Goal: Task Accomplishment & Management: Complete application form

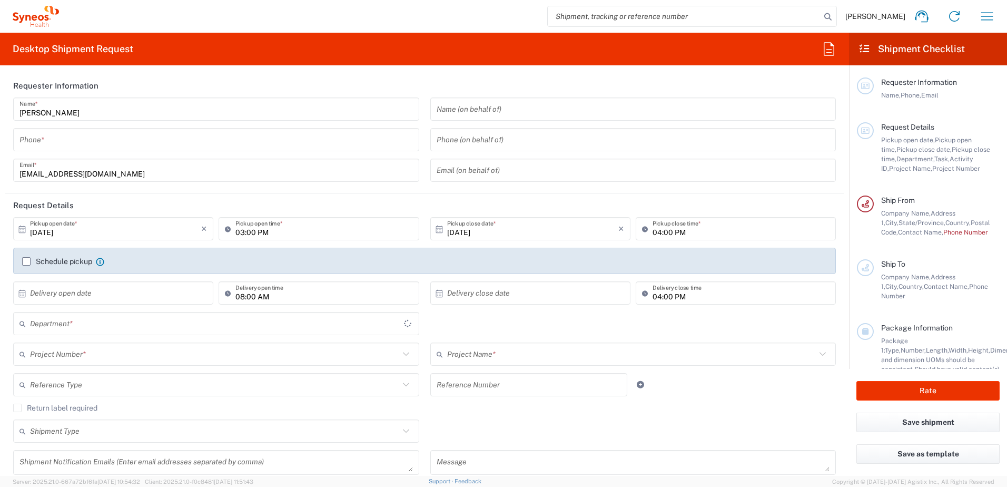
type input "3190"
type input "[US_STATE]"
type input "[GEOGRAPHIC_DATA]"
type input "[PERSON_NAME] Rsrch Grp ([GEOGRAPHIC_DATA]) In"
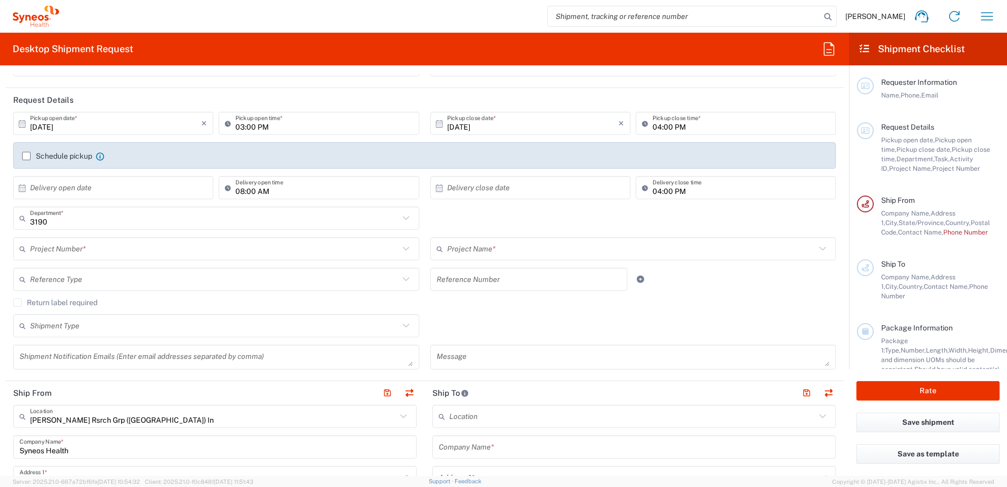
scroll to position [158, 0]
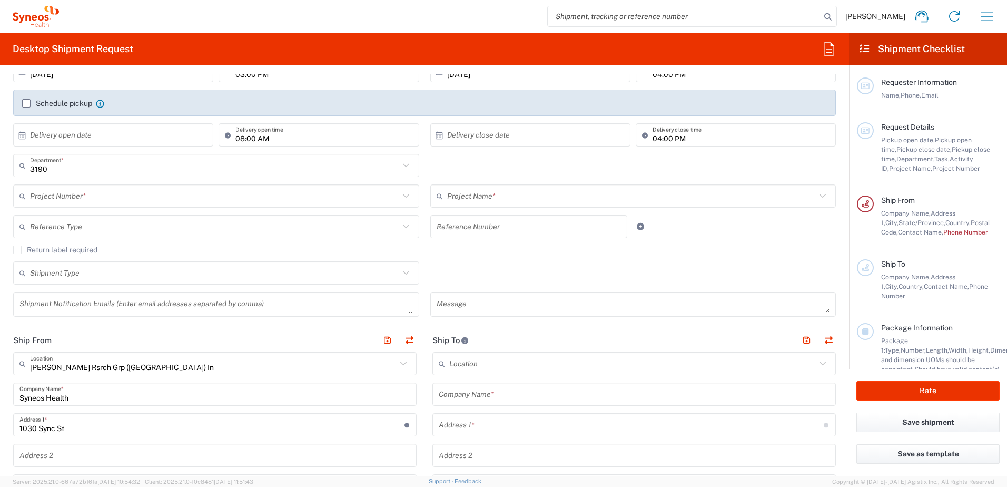
click at [120, 195] on input "text" at bounding box center [214, 196] width 369 height 18
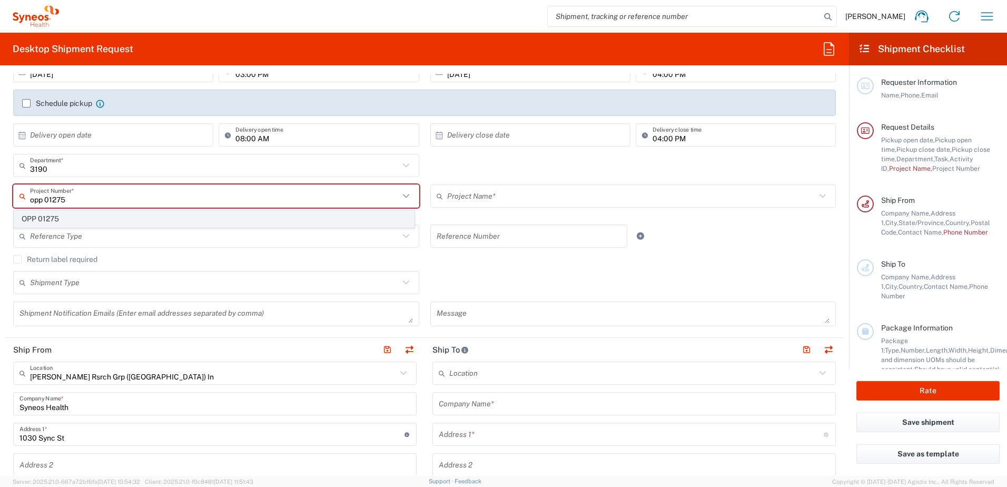
click at [94, 216] on span "OPP 01275" at bounding box center [214, 219] width 400 height 16
type input "OPP 01275"
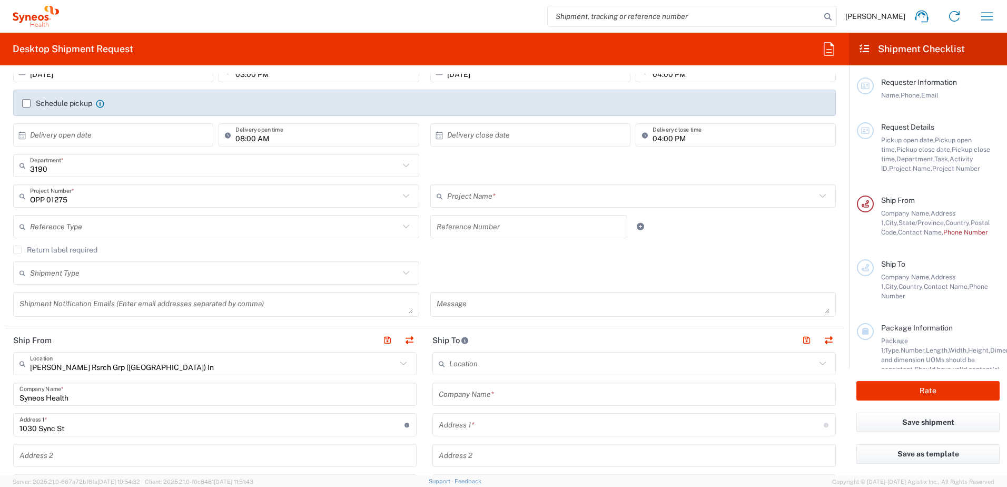
type input "802-SPK-004"
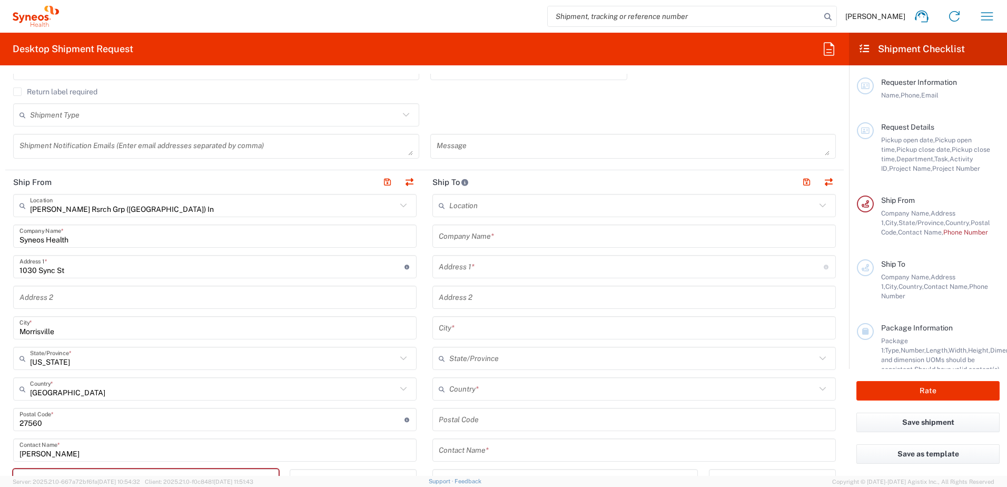
scroll to position [369, 0]
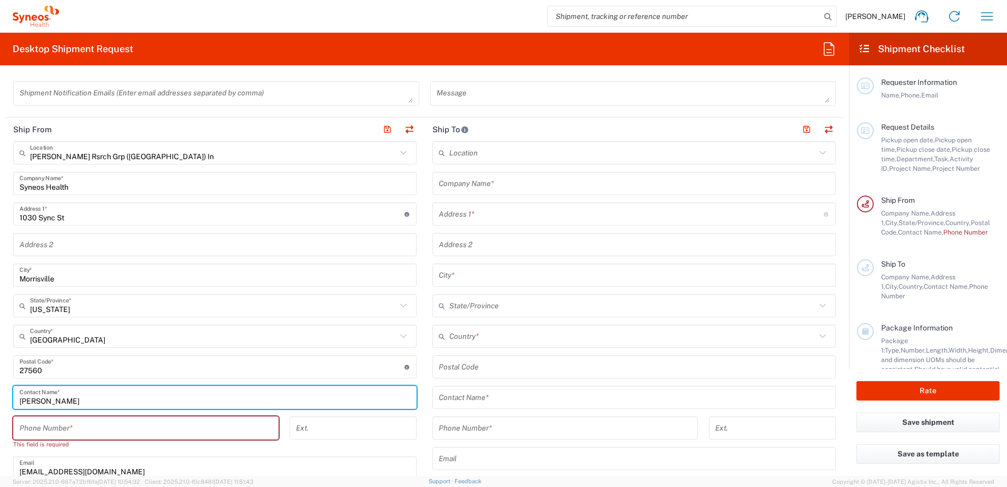
drag, startPoint x: 58, startPoint y: 402, endPoint x: -6, endPoint y: 405, distance: 64.3
click at [0, 405] on html "[PERSON_NAME] Home Shipment estimator Shipment tracking Desktop shipment reques…" at bounding box center [503, 243] width 1007 height 487
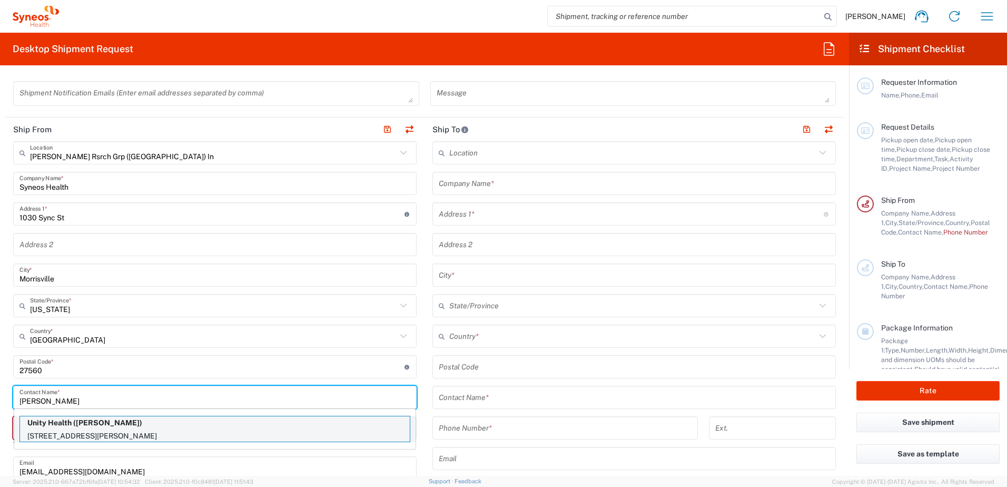
type input "[PERSON_NAME]"
click at [67, 428] on p "Unity Health ([PERSON_NAME])" at bounding box center [215, 422] width 390 height 13
type input "Unity Health"
type input "[STREET_ADDRESS]"
type input "Rm 2-077 [PERSON_NAME] Wing"
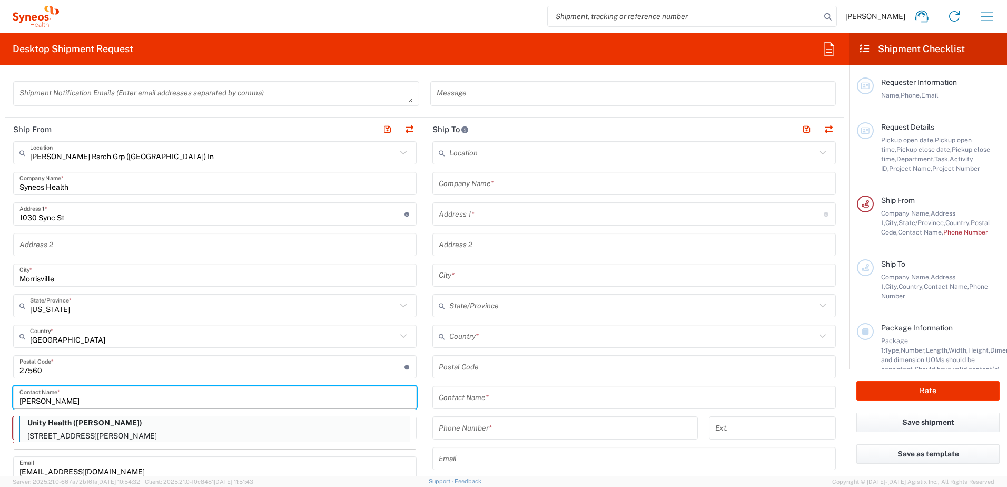
type input "[GEOGRAPHIC_DATA]"
type input "M5B1W8"
type input "[PERSON_NAME]"
type input "4168646060"
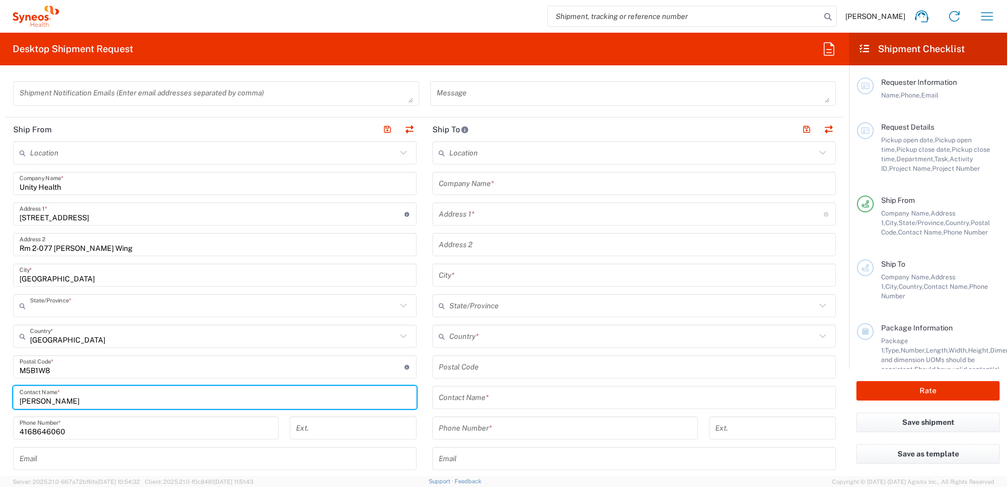
type input "[GEOGRAPHIC_DATA]"
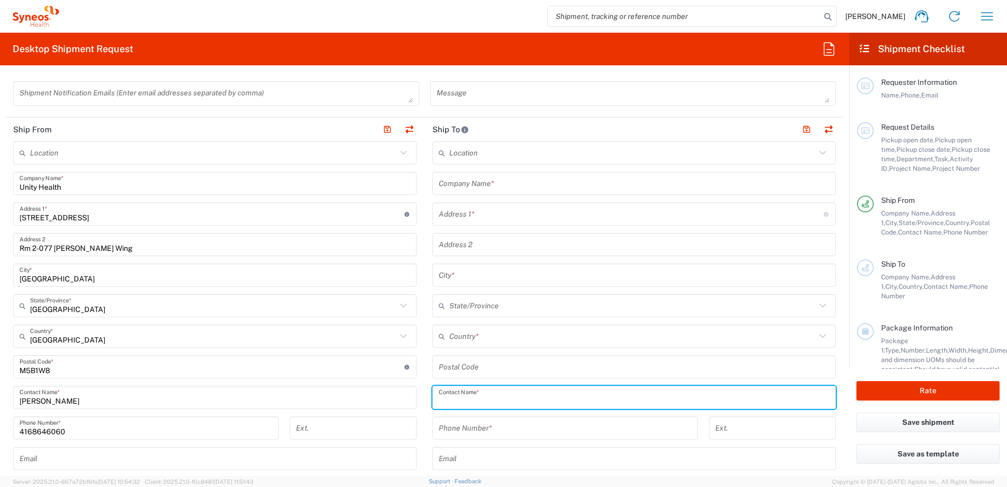
click at [477, 401] on input "text" at bounding box center [634, 397] width 391 height 18
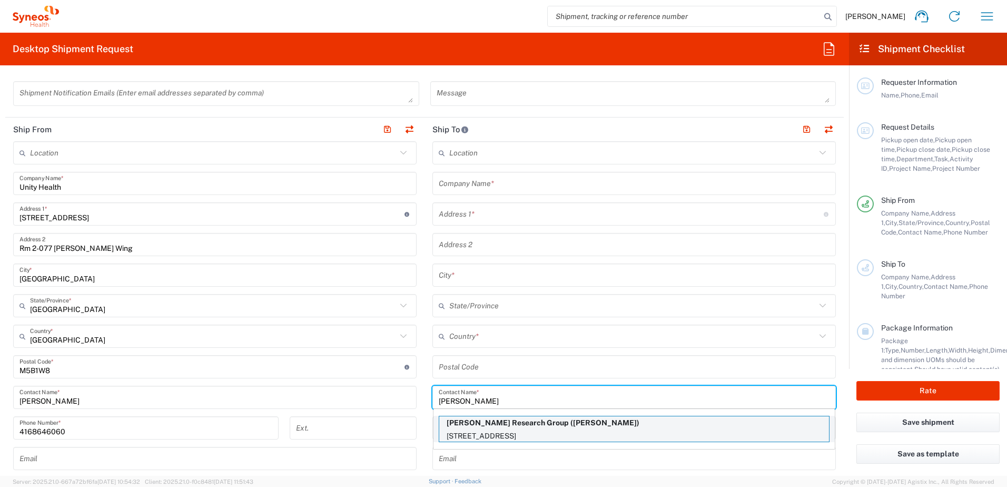
type input "[PERSON_NAME]"
click at [481, 426] on p "[PERSON_NAME] Research Group ([PERSON_NAME])" at bounding box center [634, 422] width 390 height 13
type input "[PERSON_NAME] Research Group"
type input "[STREET_ADDRESS]"
type input "Unit 3"
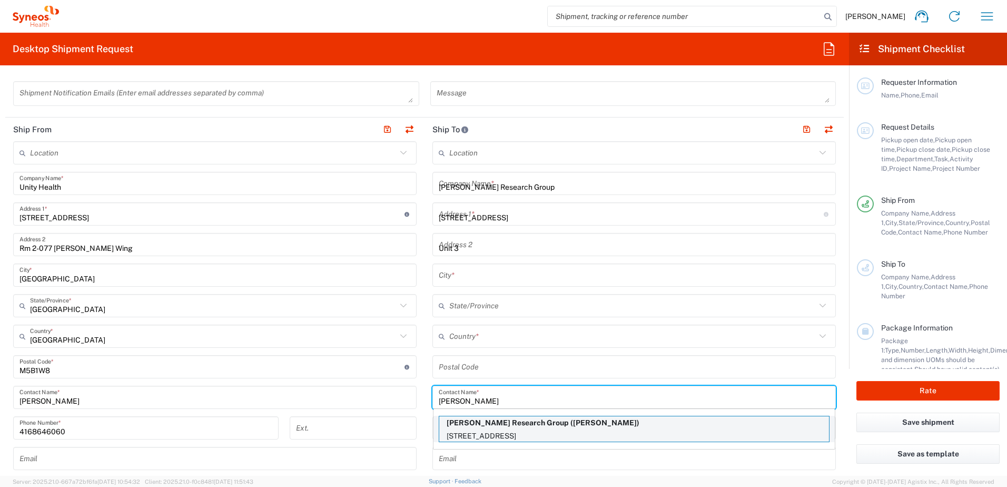
type input "[GEOGRAPHIC_DATA]"
type input "M6B 1M8"
type input "[PERSON_NAME]"
type input "[PHONE_NUMBER]"
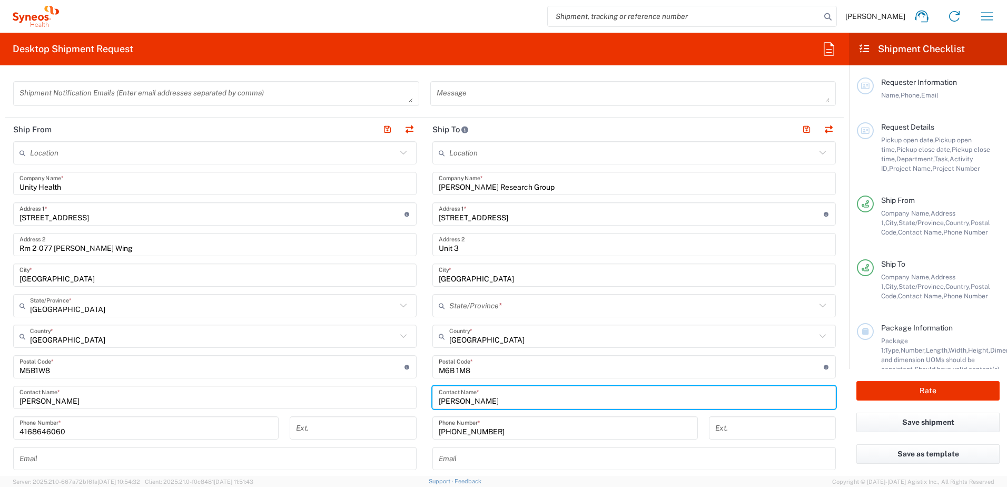
type input "[GEOGRAPHIC_DATA]"
click at [424, 394] on main "Location [PERSON_NAME] LLC-[GEOGRAPHIC_DATA] [GEOGRAPHIC_DATA] [GEOGRAPHIC_DATA…" at bounding box center [633, 362] width 419 height 442
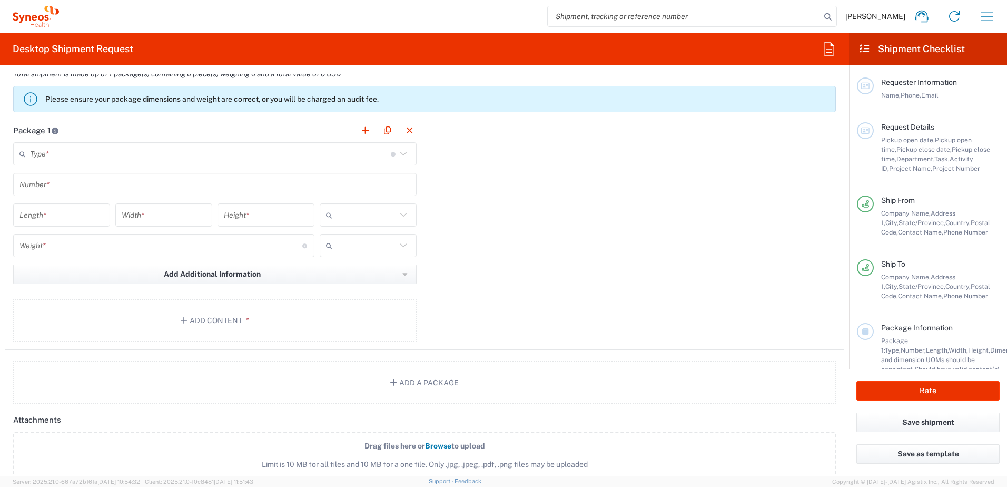
scroll to position [895, 0]
drag, startPoint x: 60, startPoint y: 150, endPoint x: 60, endPoint y: 156, distance: 5.8
click at [60, 150] on input "text" at bounding box center [210, 153] width 361 height 18
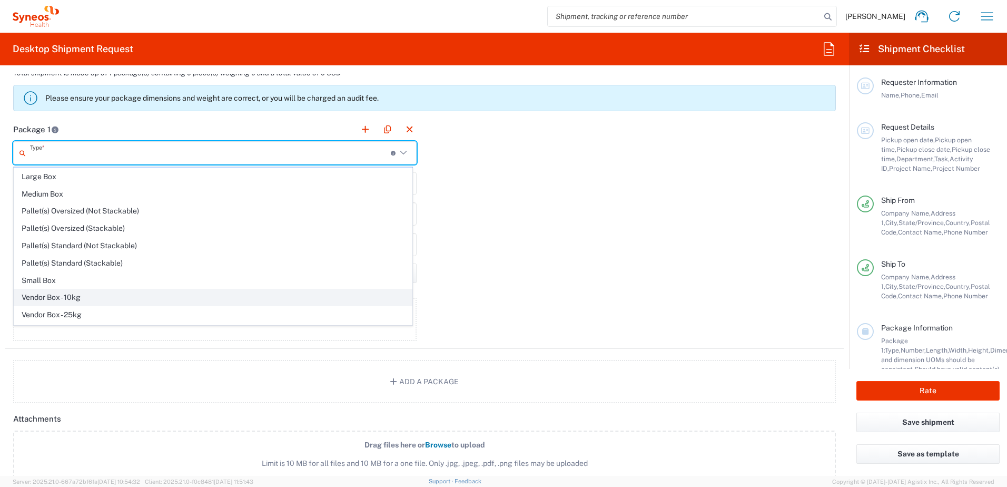
scroll to position [32, 0]
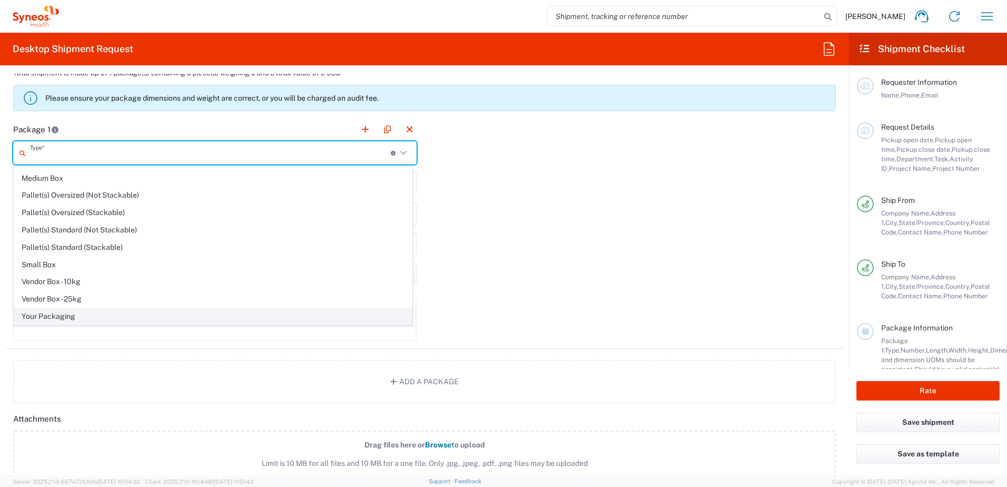
click at [73, 312] on span "Your Packaging" at bounding box center [213, 316] width 398 height 16
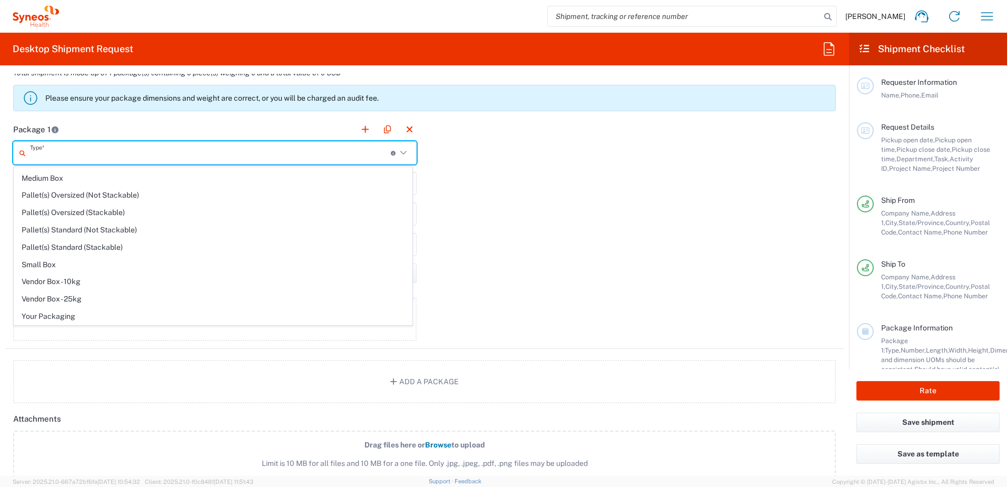
type input "Your Packaging"
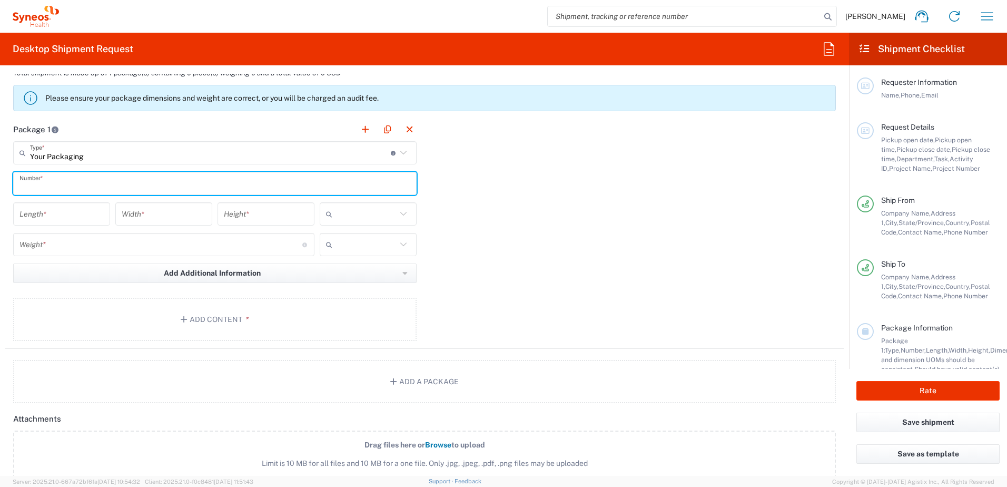
click at [61, 185] on input "text" at bounding box center [214, 183] width 391 height 18
type input "1"
click at [52, 210] on input "number" at bounding box center [61, 214] width 84 height 18
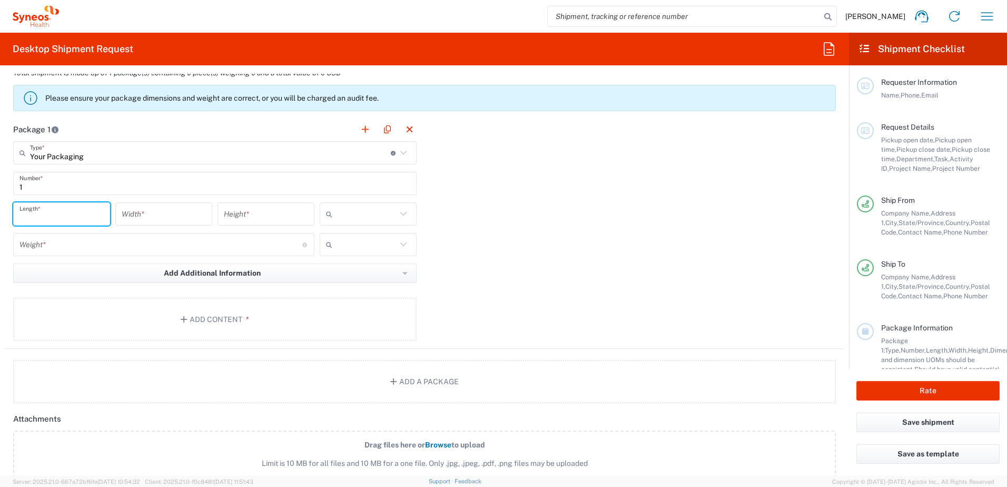
click at [56, 243] on div "Weight * Total weight of package(s) in pounds or kilograms" at bounding box center [163, 244] width 301 height 23
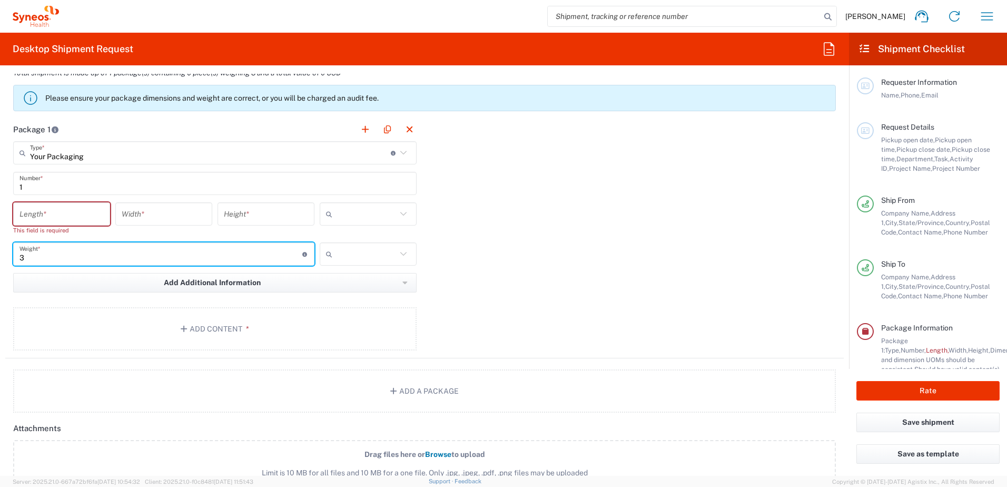
type input "3"
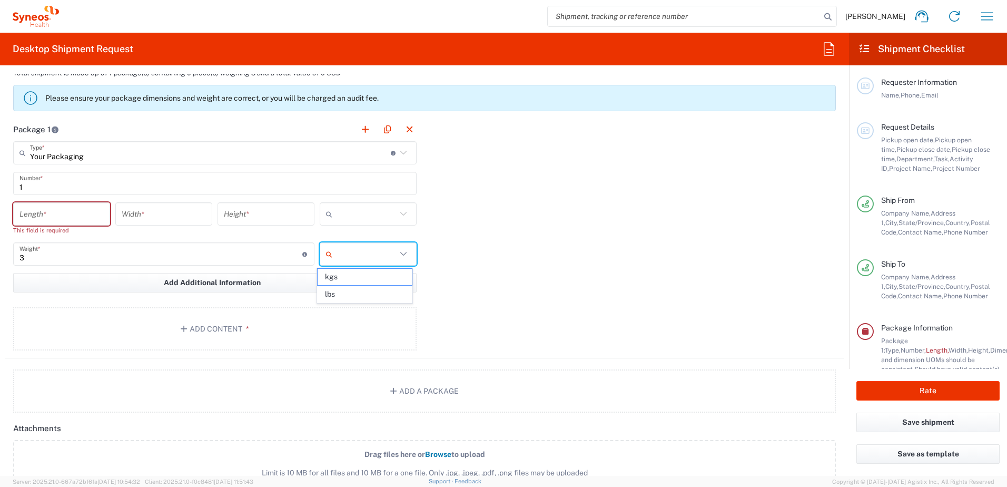
click at [343, 257] on input "text" at bounding box center [366, 253] width 60 height 17
click at [347, 289] on span "lbs" at bounding box center [364, 294] width 94 height 16
type input "lbs"
click at [54, 216] on input "number" at bounding box center [61, 214] width 84 height 18
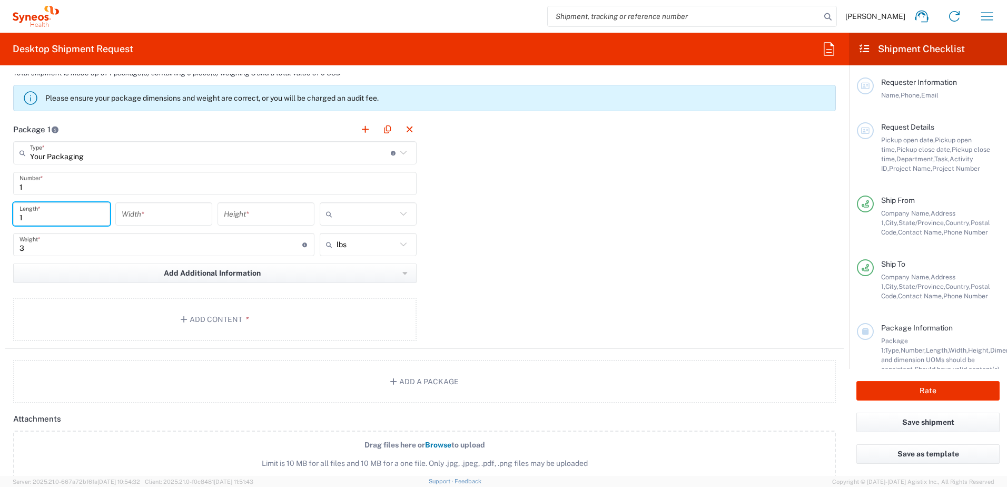
type input "1"
click at [150, 213] on input "number" at bounding box center [164, 214] width 84 height 18
type input "1"
click at [227, 215] on input "number" at bounding box center [266, 214] width 84 height 18
type input "1"
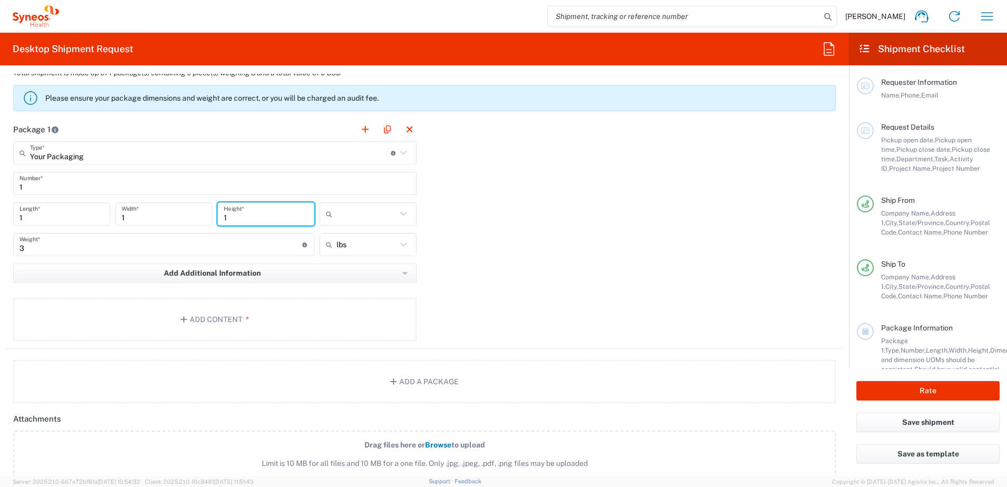
click at [352, 214] on input "text" at bounding box center [366, 213] width 60 height 17
click at [356, 256] on span "ft" at bounding box center [364, 254] width 94 height 16
type input "ft"
click at [446, 249] on div "Package 1 Your Packaging Type * Material used to package goods Envelope Large B…" at bounding box center [424, 232] width 838 height 231
click at [217, 313] on button "Add Content *" at bounding box center [214, 318] width 403 height 43
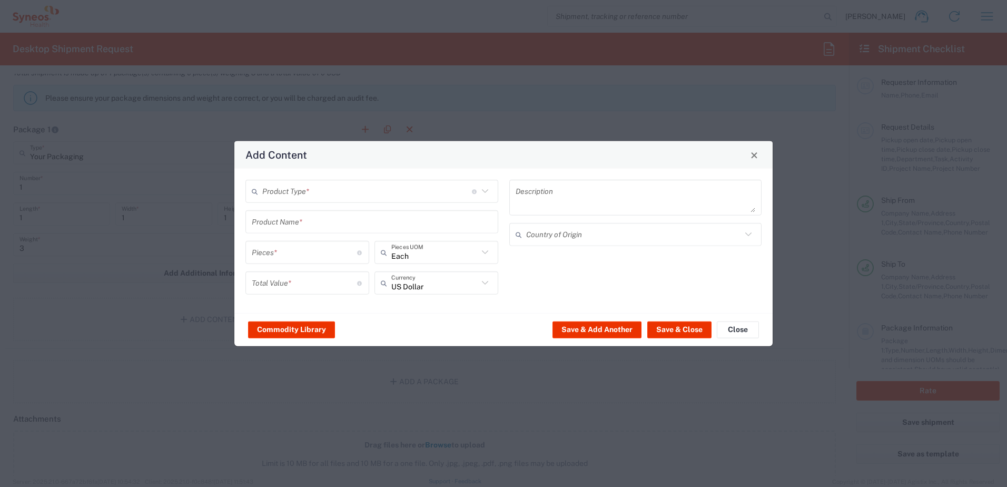
click at [300, 192] on input "text" at bounding box center [367, 191] width 210 height 18
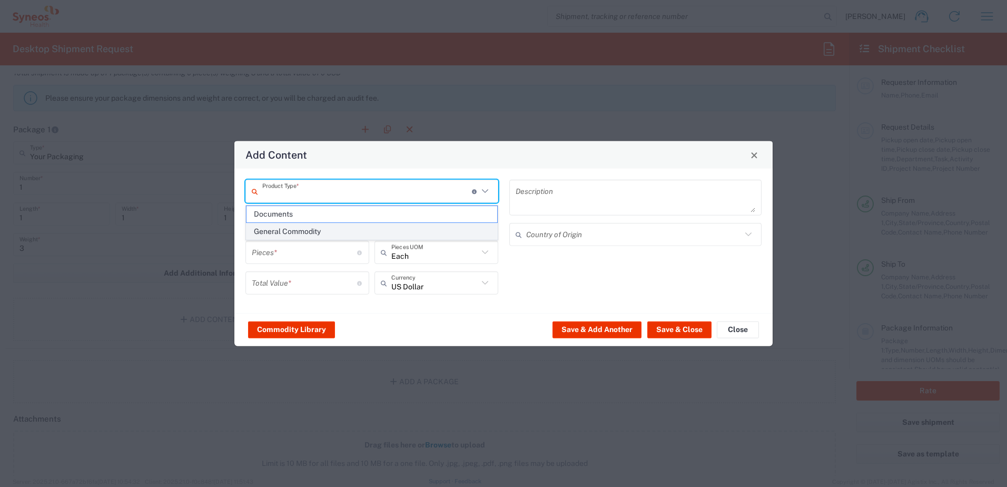
click at [292, 231] on span "General Commodity" at bounding box center [371, 231] width 251 height 16
type input "General Commodity"
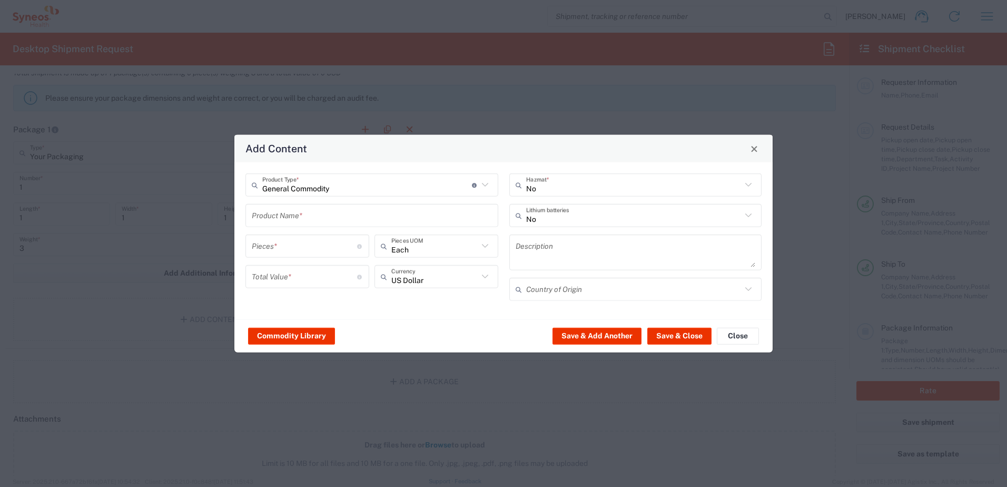
click at [292, 220] on input "text" at bounding box center [372, 215] width 240 height 18
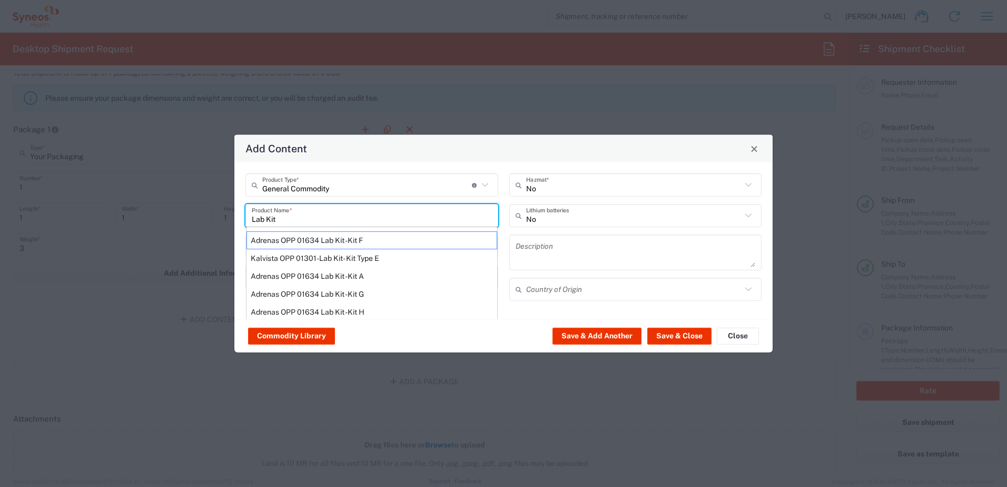
type input "Lab Kit"
click at [327, 196] on div "General Commodity Product Type * Document: Paper document generated internally …" at bounding box center [371, 184] width 253 height 23
type input "General Commodity"
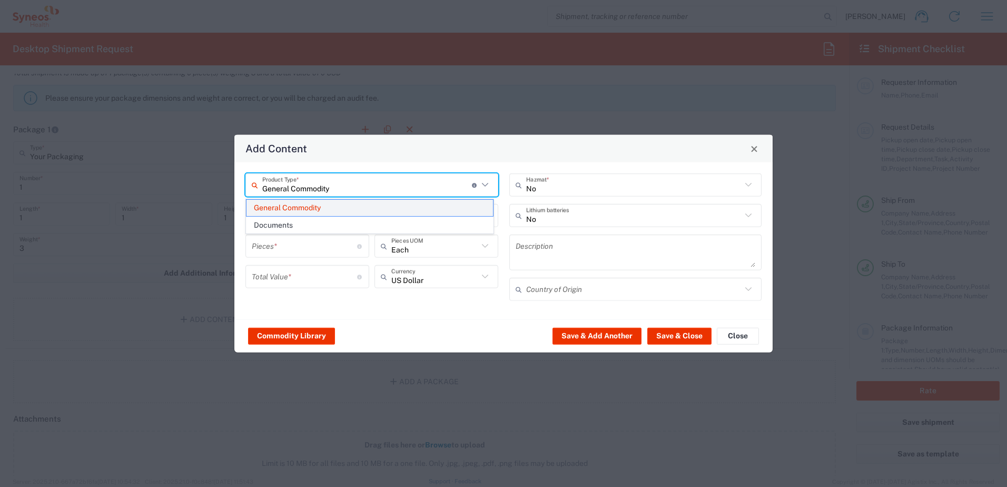
click at [345, 209] on span "General Commodity" at bounding box center [369, 208] width 246 height 16
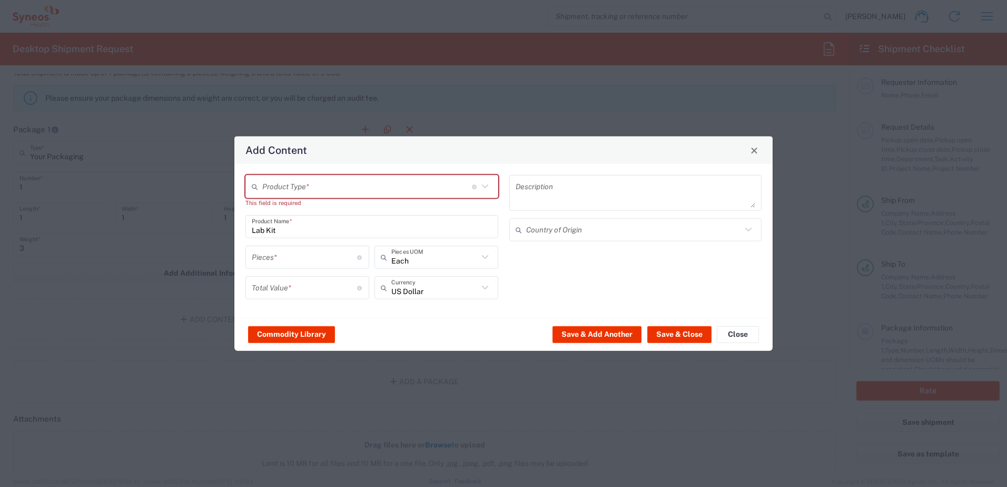
click at [348, 190] on input "text" at bounding box center [367, 186] width 210 height 18
click at [324, 227] on span "General Commodity" at bounding box center [371, 227] width 251 height 16
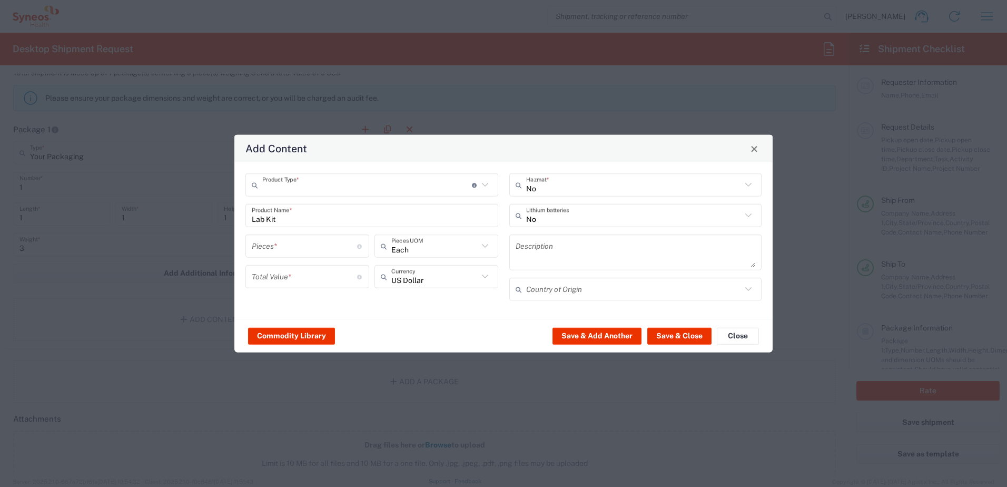
type input "General Commodity"
click at [312, 244] on input "number" at bounding box center [304, 245] width 105 height 18
type input "1"
click at [305, 272] on input "number" at bounding box center [304, 276] width 105 height 18
type input "10"
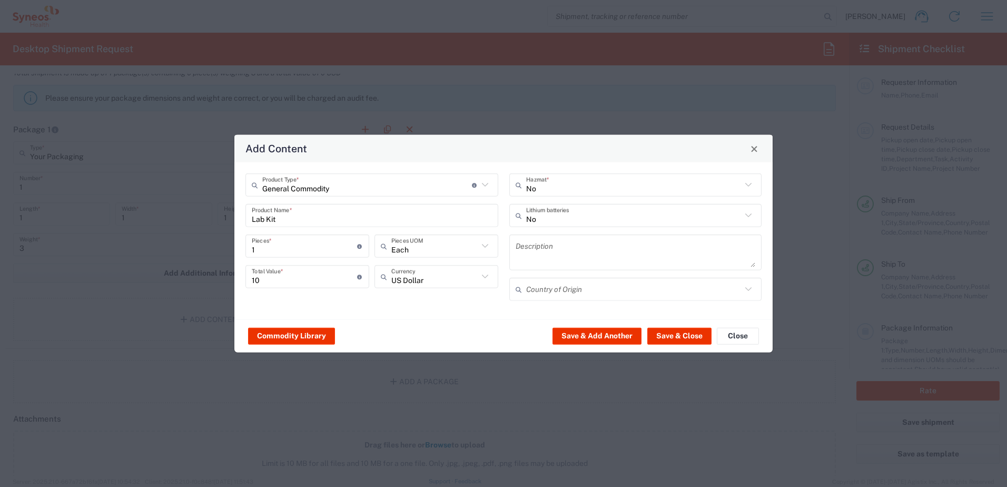
click at [329, 301] on div "General Commodity Product Type * Document: Paper document generated internally …" at bounding box center [372, 240] width 264 height 135
click at [674, 335] on button "Save & Close" at bounding box center [679, 335] width 64 height 17
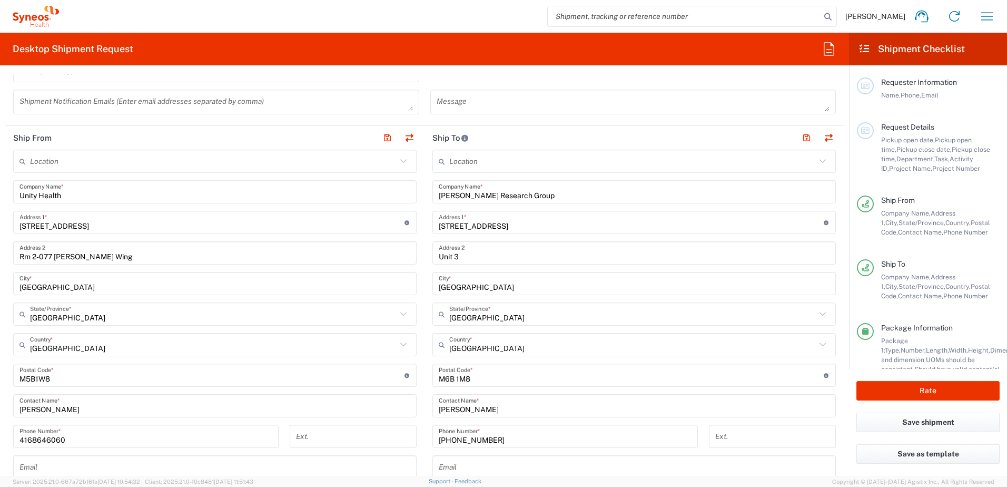
scroll to position [421, 0]
